Goal: Information Seeking & Learning: Learn about a topic

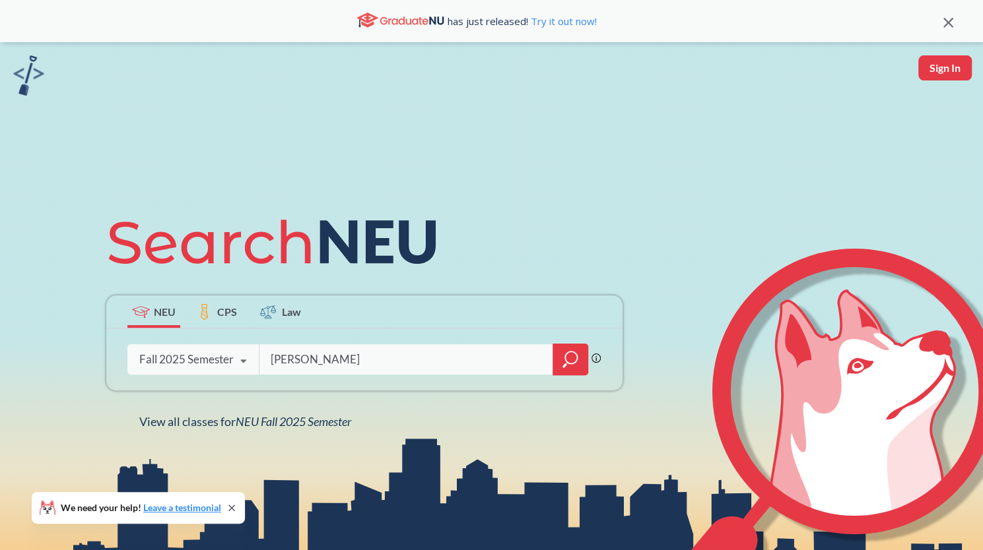
type input "[PERSON_NAME]"
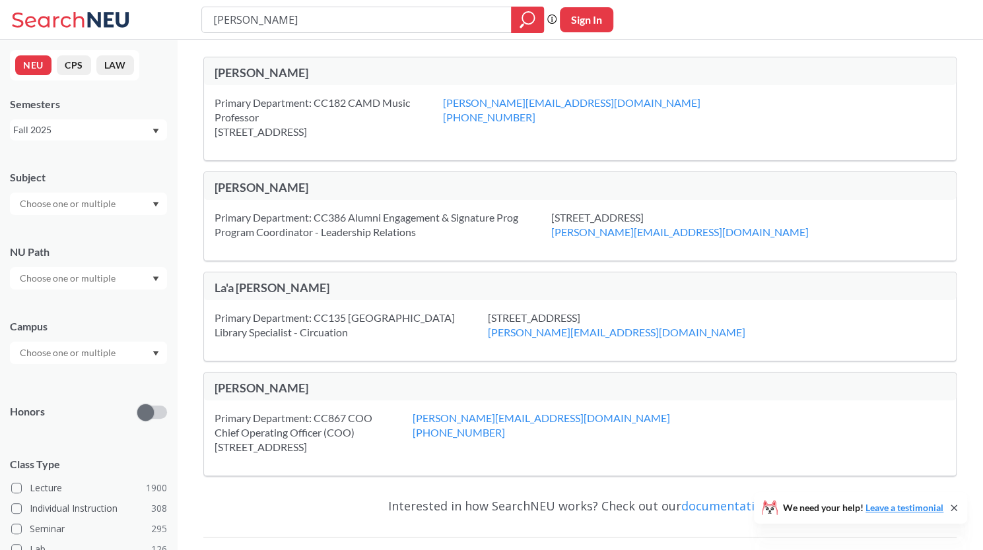
click at [252, 72] on div "[PERSON_NAME]" at bounding box center [397, 72] width 366 height 15
drag, startPoint x: 339, startPoint y: 16, endPoint x: 175, endPoint y: 24, distance: 163.8
click at [175, 24] on div "[PERSON_NAME] Phrase search guarantees the exact search appears in the results.…" at bounding box center [491, 20] width 983 height 40
type input "composition with digital instruments"
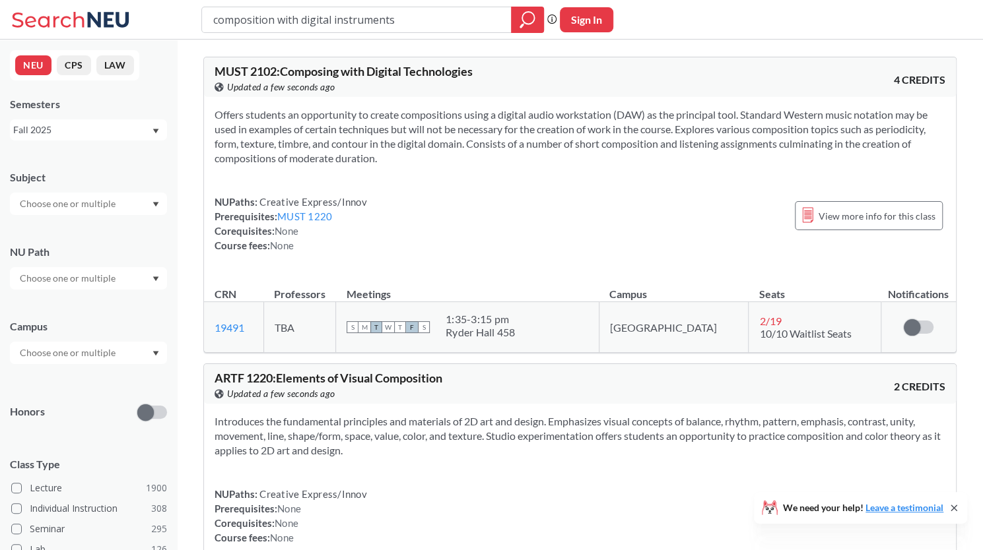
drag, startPoint x: 479, startPoint y: 315, endPoint x: 550, endPoint y: 317, distance: 71.3
click at [550, 317] on div "S M T W T F S 1:35 - 3:15 pm Ryder Hall 458" at bounding box center [467, 327] width 242 height 29
click at [560, 313] on div "S M T W T F S 1:35 - 3:15 pm Ryder Hall 458" at bounding box center [467, 327] width 242 height 29
click at [545, 258] on div "Offers students an opportunity to create compositions using a digital audio wor…" at bounding box center [580, 185] width 752 height 177
click at [821, 206] on div "View more info for this class" at bounding box center [869, 215] width 148 height 29
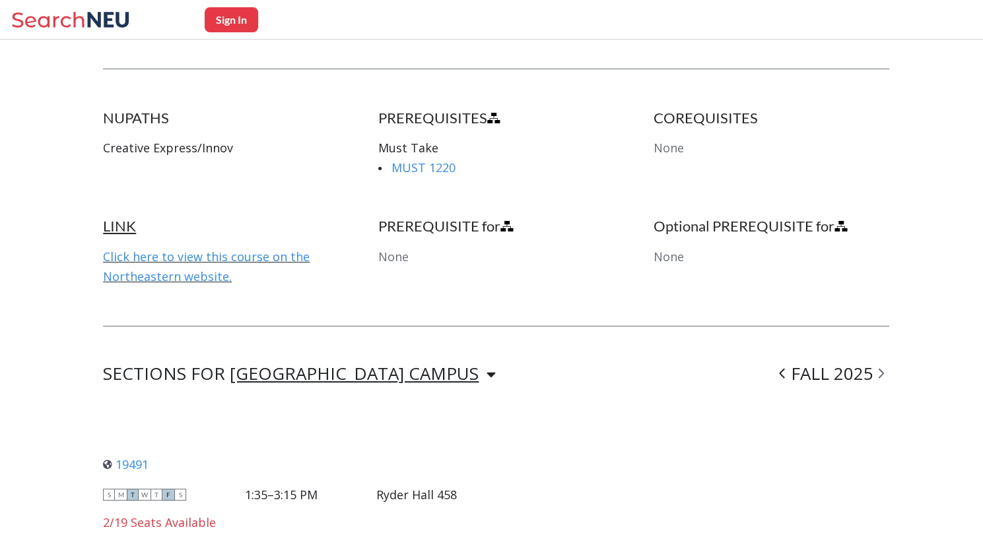
scroll to position [779, 0]
